Goal: Task Accomplishment & Management: Manage account settings

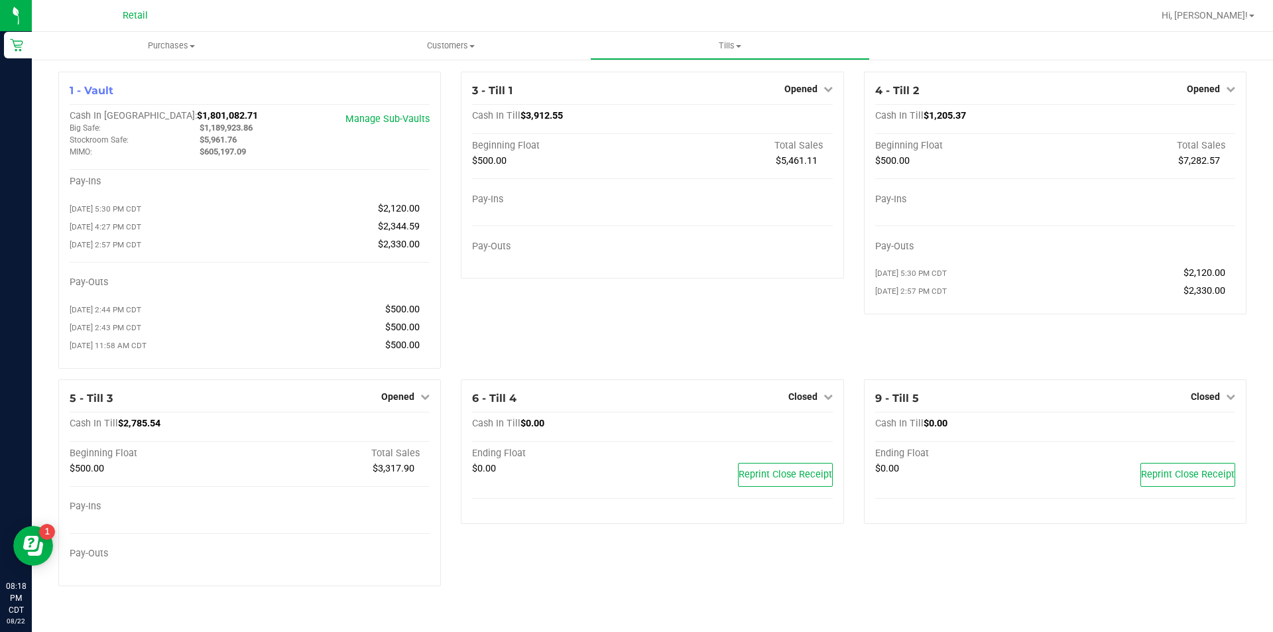
click at [1210, 91] on span "Opened" at bounding box center [1203, 89] width 33 height 11
click at [1190, 113] on link "Close Till" at bounding box center [1205, 116] width 36 height 11
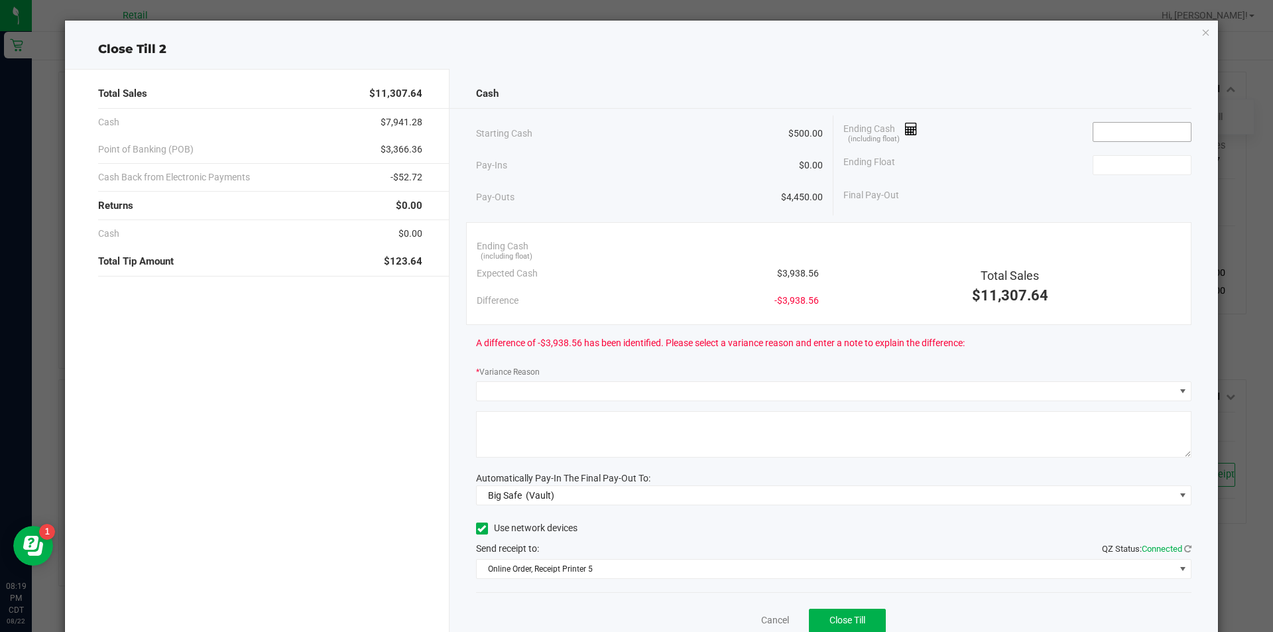
click at [1123, 129] on input at bounding box center [1141, 132] width 97 height 19
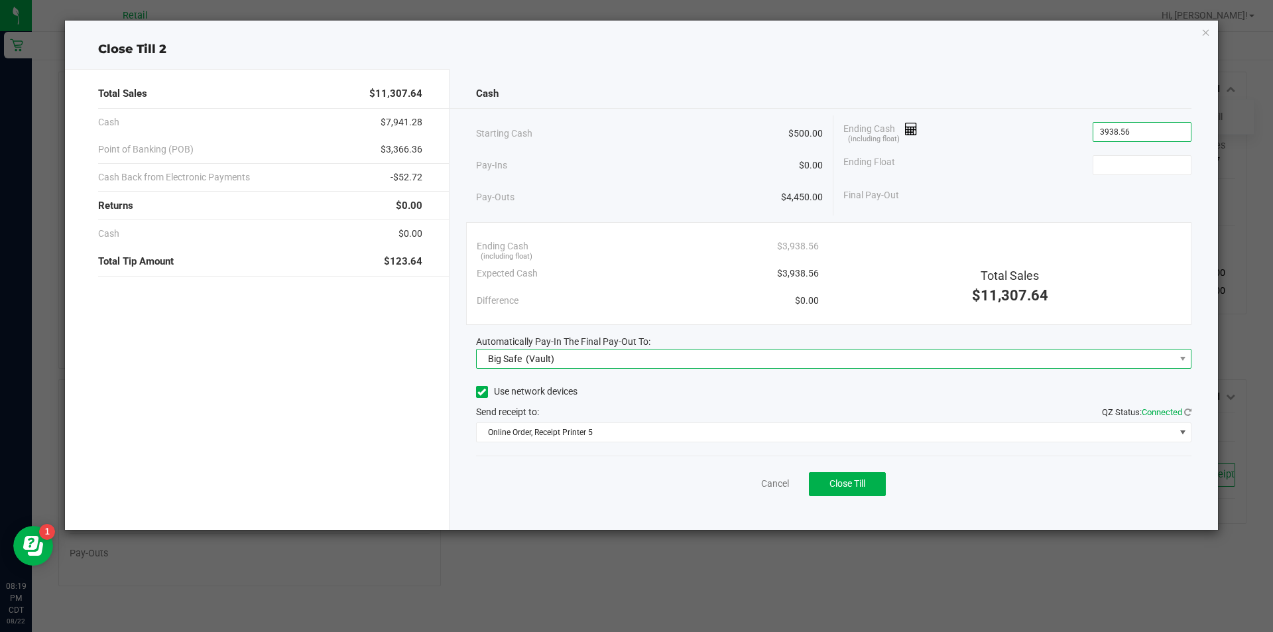
click at [689, 363] on span "Big Safe (Vault)" at bounding box center [826, 358] width 698 height 19
type input "$3,938.56"
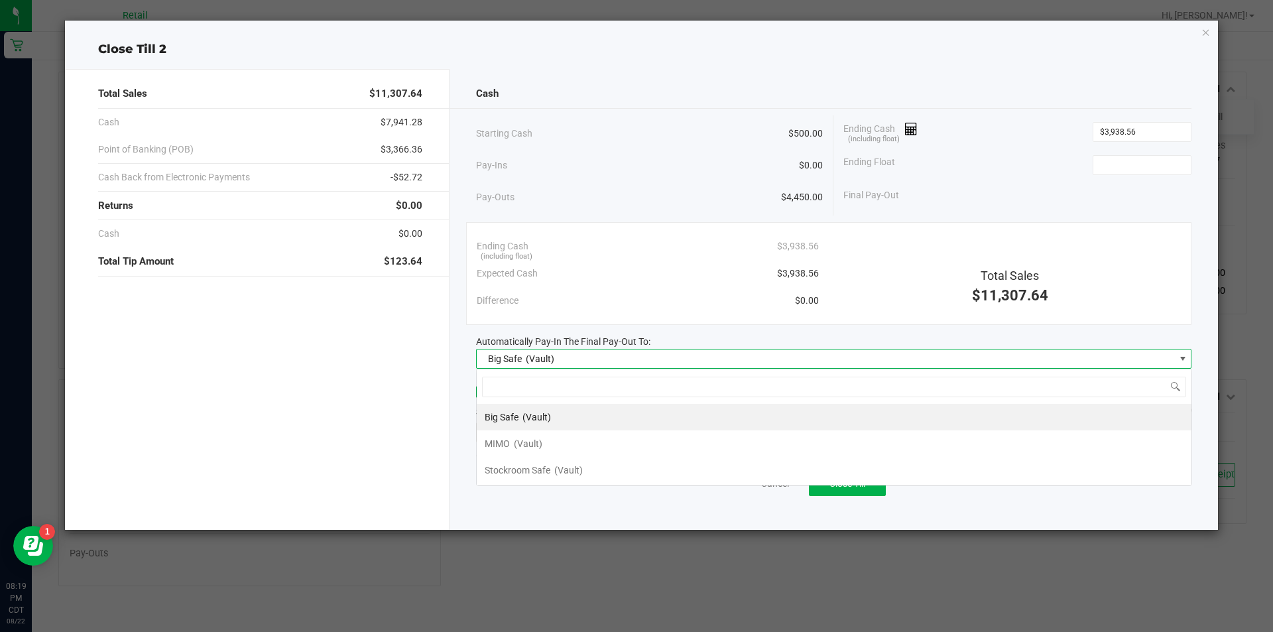
scroll to position [20, 715]
click at [613, 433] on li "MIMO (Vault)" at bounding box center [834, 443] width 715 height 27
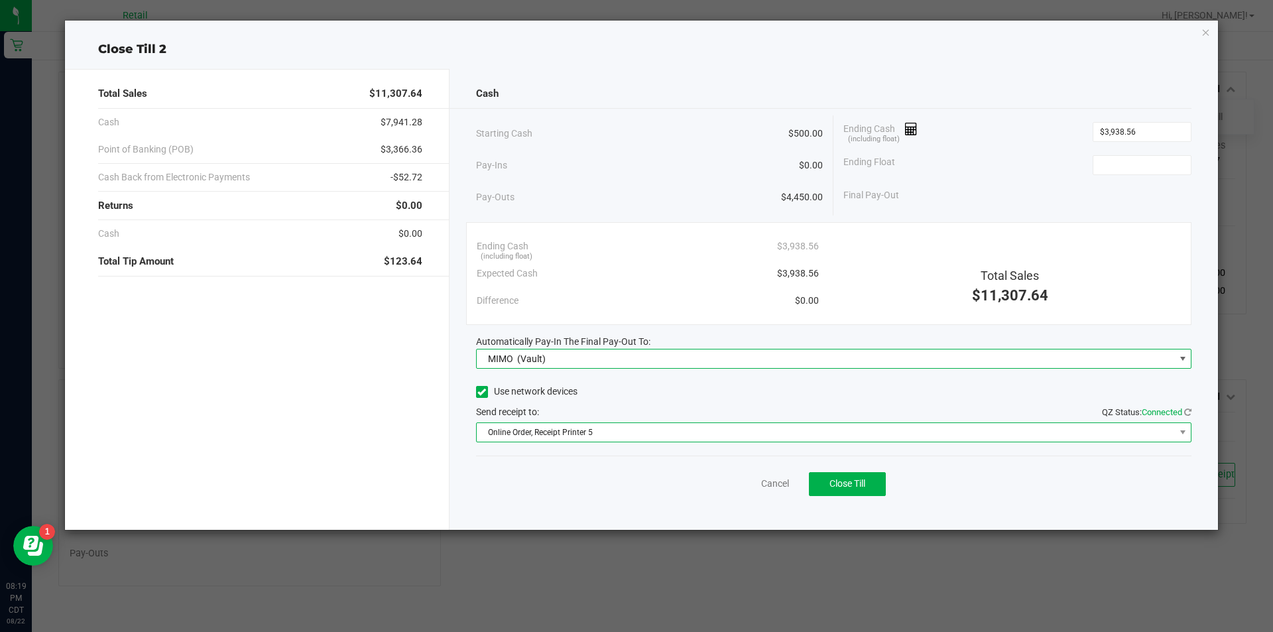
click at [615, 422] on span "Online Order, Receipt Printer 5" at bounding box center [834, 432] width 716 height 20
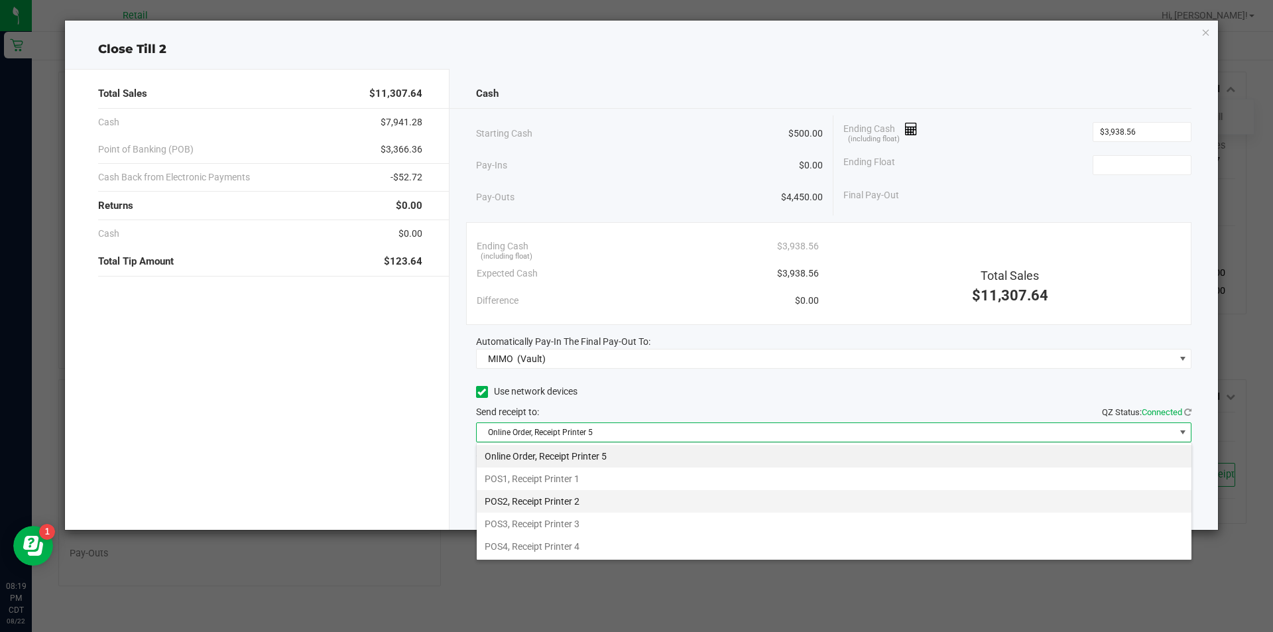
click at [627, 503] on li "POS2, Receipt Printer 2" at bounding box center [834, 501] width 715 height 23
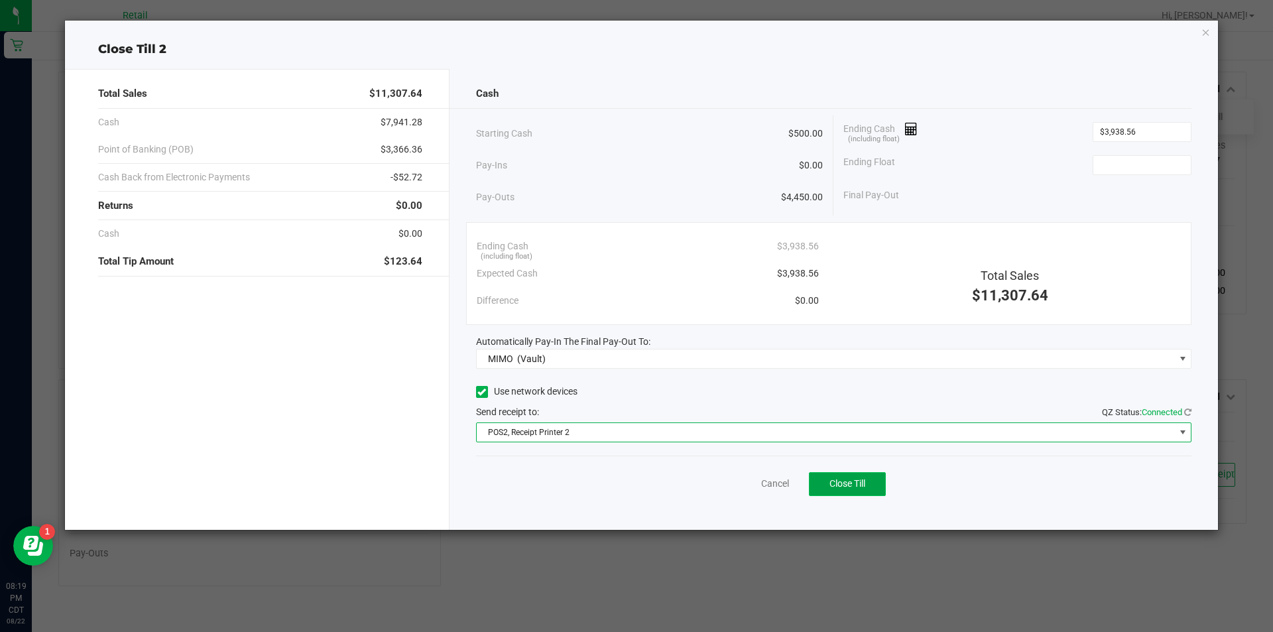
click at [843, 484] on span "Close Till" at bounding box center [847, 483] width 36 height 11
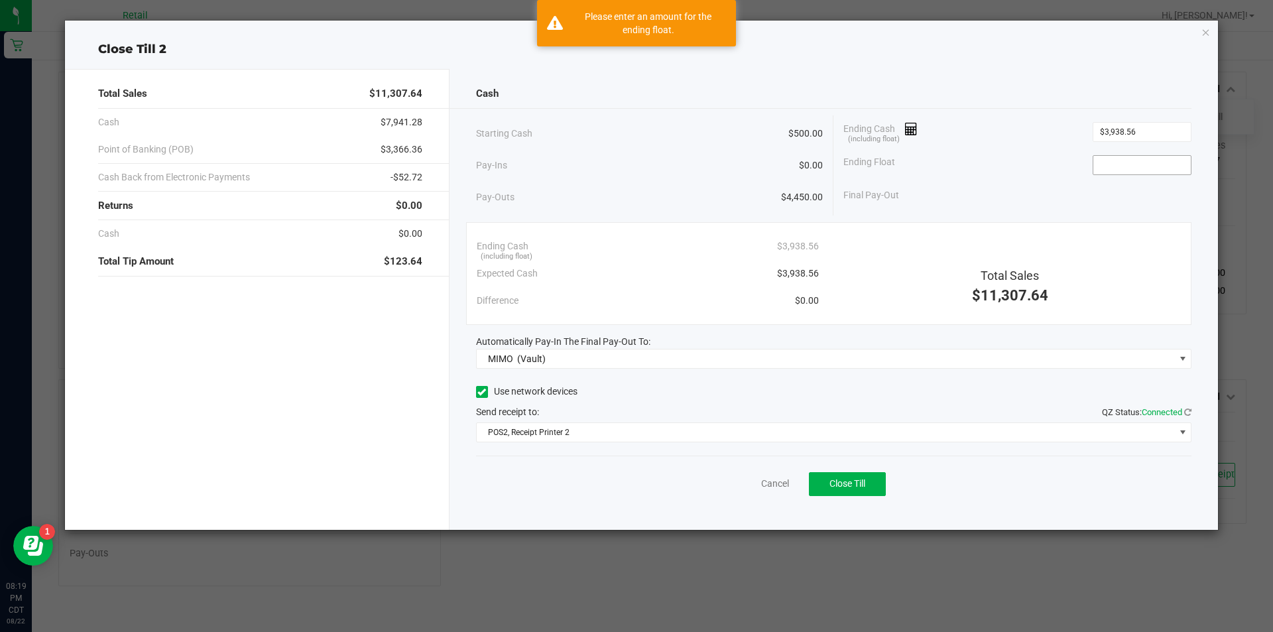
click at [1124, 168] on input at bounding box center [1141, 165] width 97 height 19
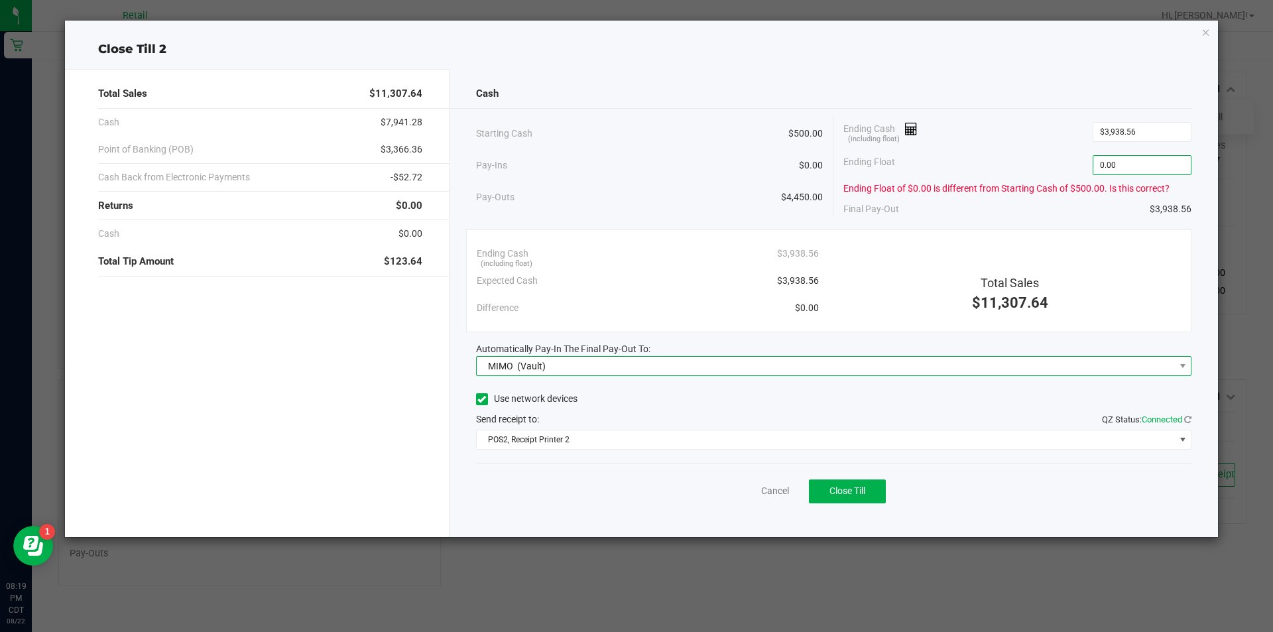
click at [776, 371] on span "MIMO (Vault)" at bounding box center [826, 366] width 698 height 19
type input "$0.00"
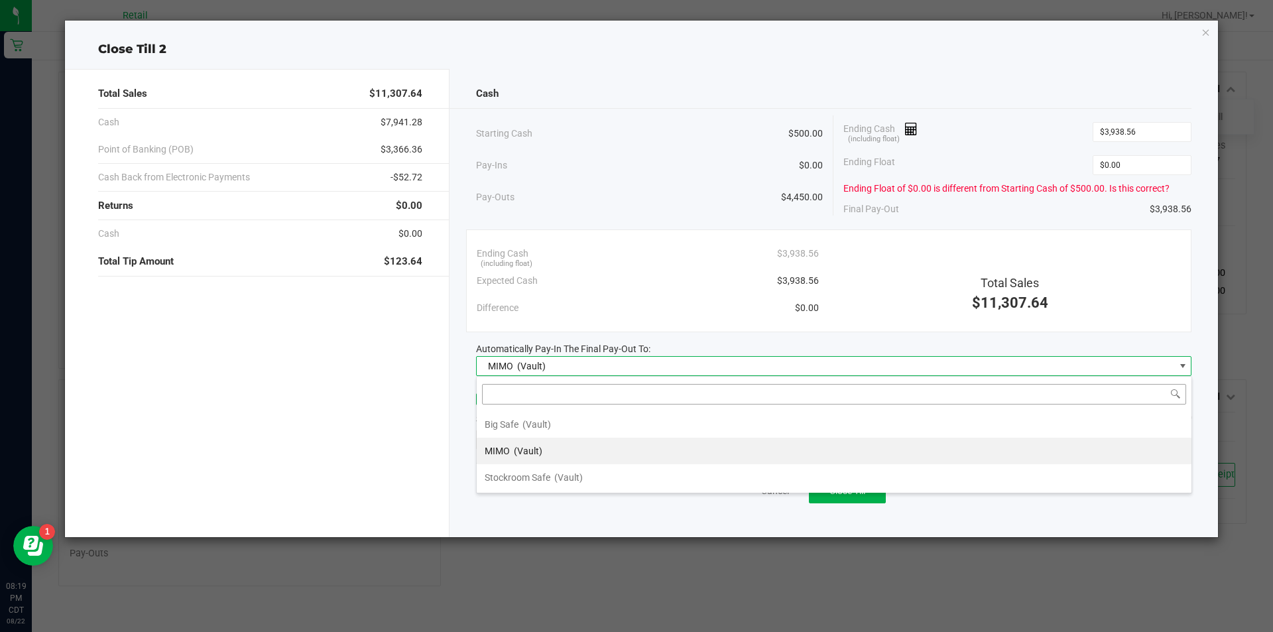
click at [697, 390] on input at bounding box center [834, 394] width 704 height 21
click at [710, 361] on span "MIMO (Vault)" at bounding box center [826, 366] width 698 height 19
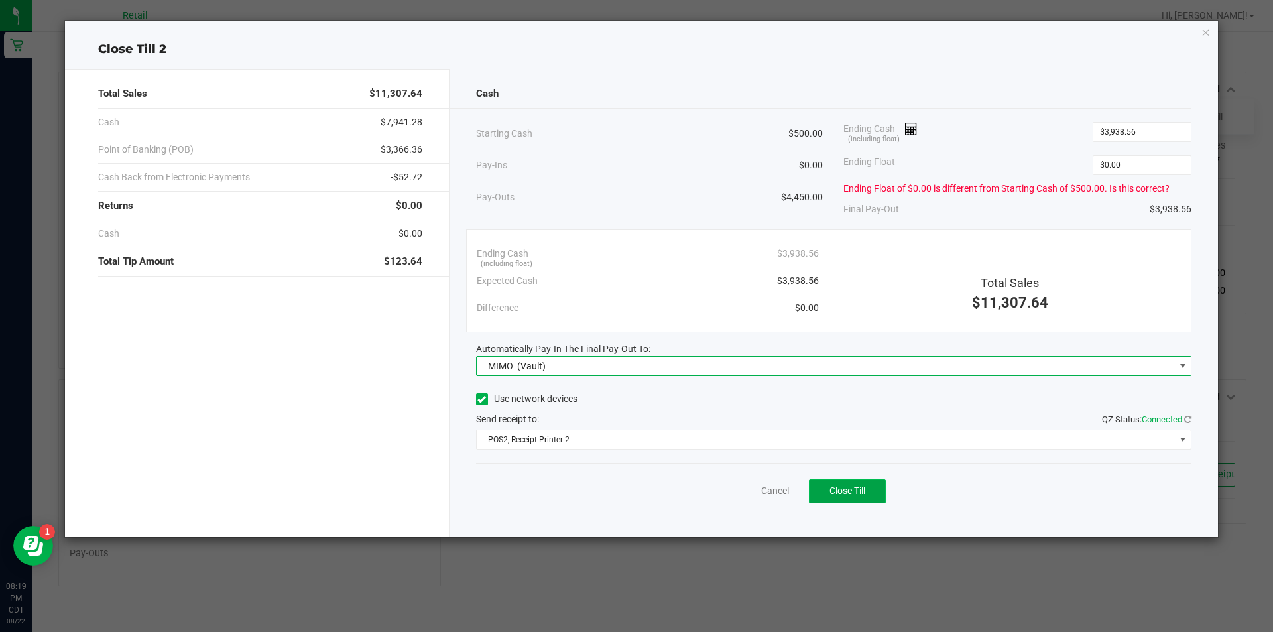
click at [853, 489] on span "Close Till" at bounding box center [847, 490] width 36 height 11
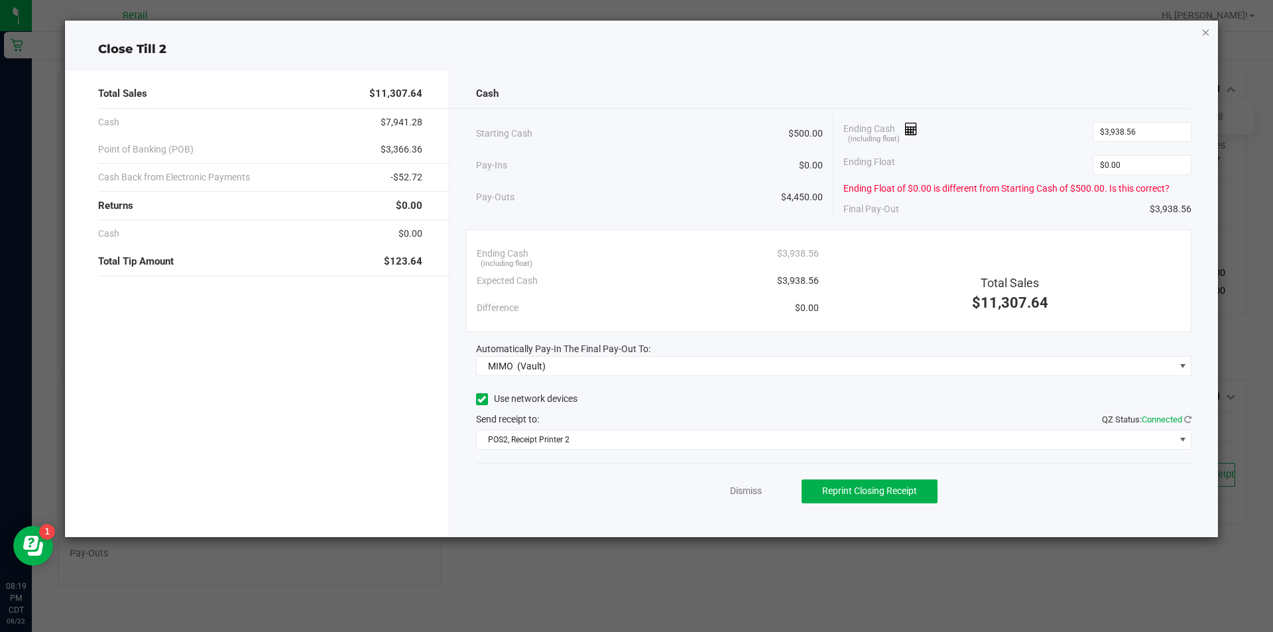
click at [1205, 31] on icon "button" at bounding box center [1205, 32] width 9 height 16
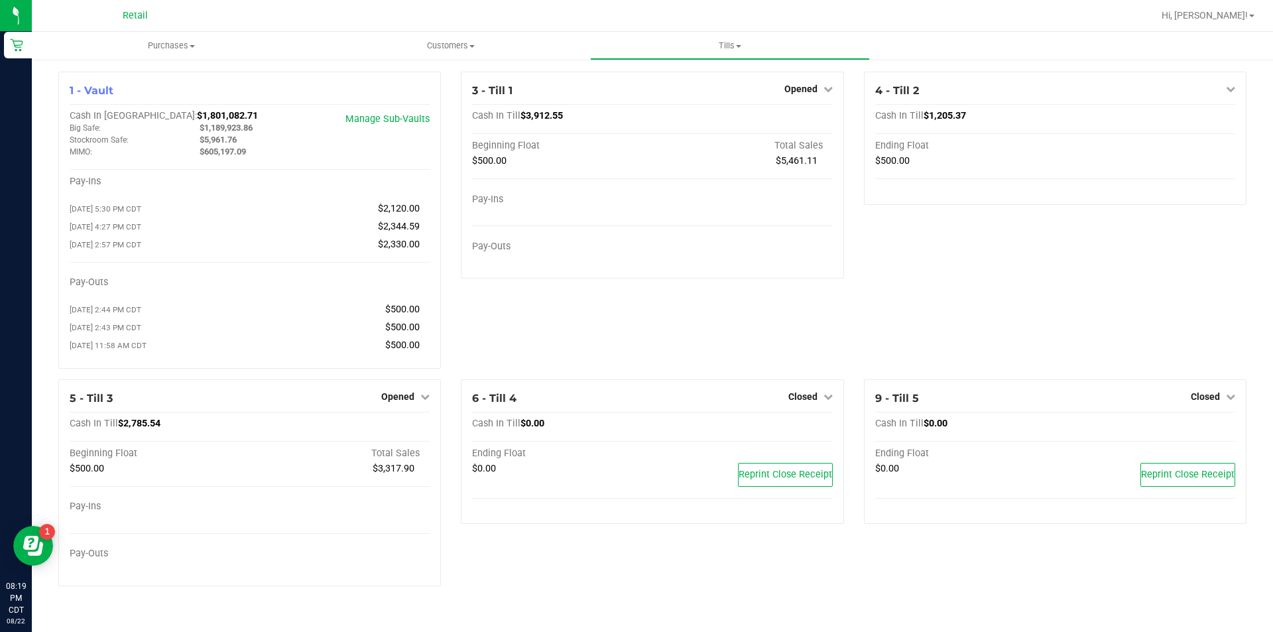
click at [1244, 20] on span "Hi, [PERSON_NAME]!" at bounding box center [1205, 15] width 86 height 11
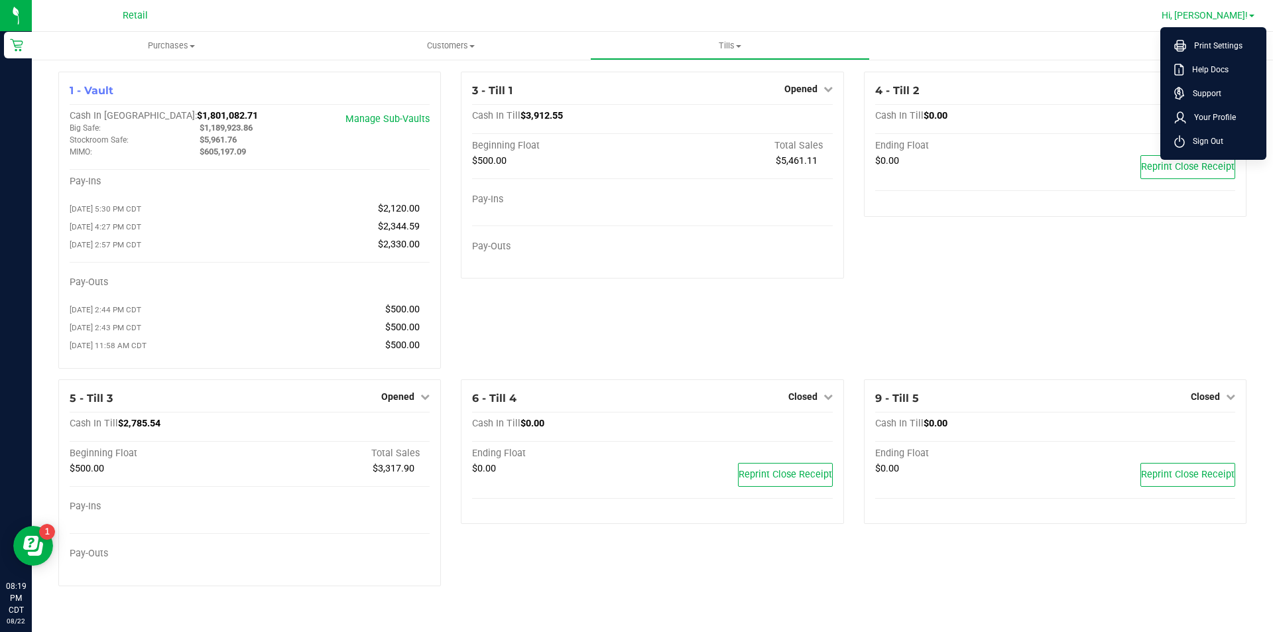
click at [1209, 152] on li "Sign Out" at bounding box center [1213, 141] width 99 height 24
